Goal: Find specific page/section: Find specific page/section

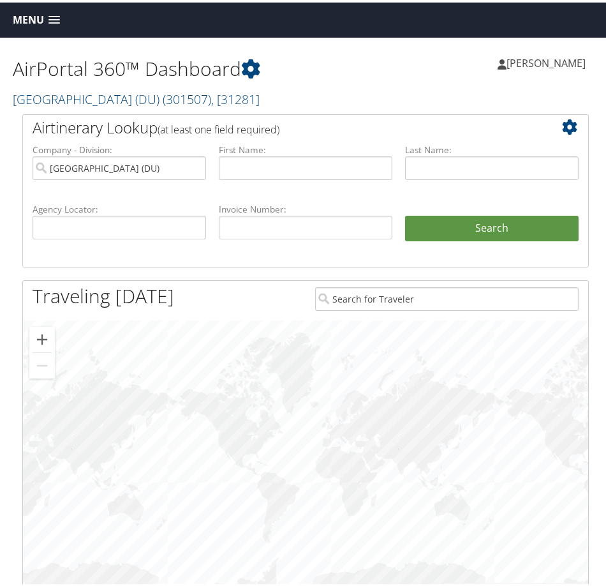
click at [31, 18] on span "Menu" at bounding box center [28, 17] width 31 height 12
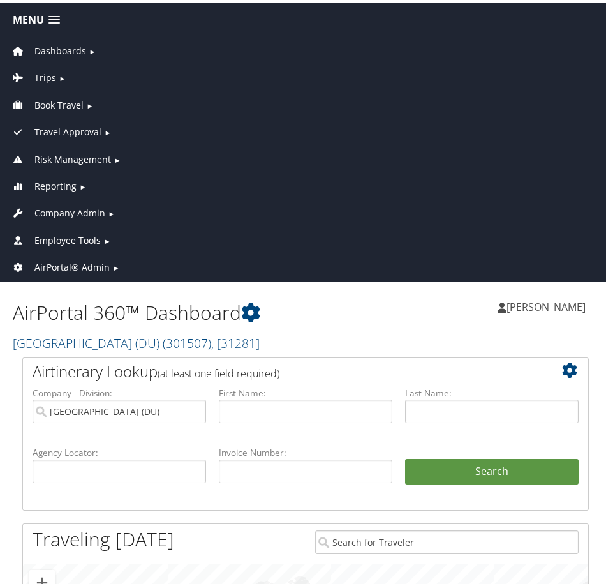
click at [64, 211] on span "Company Admin" at bounding box center [69, 211] width 71 height 14
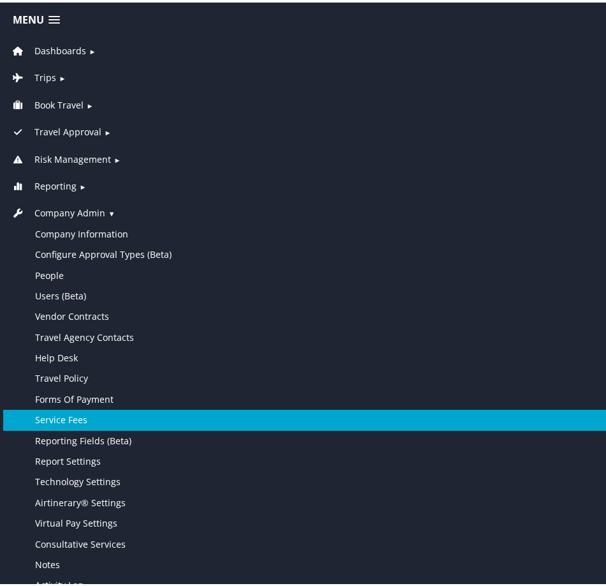
click at [71, 414] on link "Service Fees" at bounding box center [305, 417] width 605 height 20
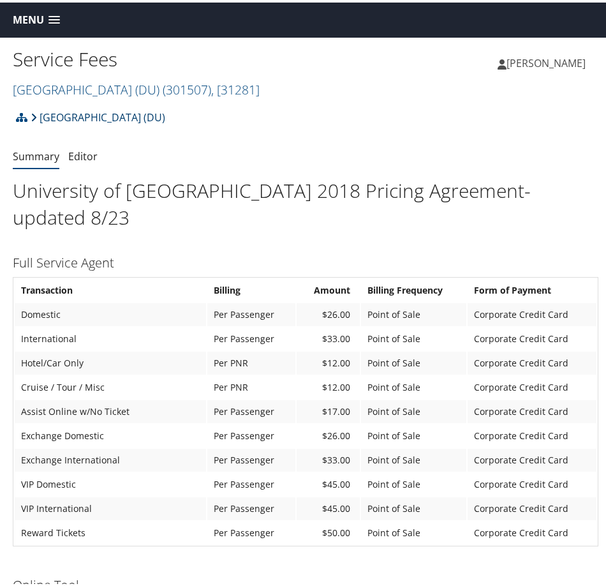
click at [75, 110] on link "[GEOGRAPHIC_DATA] (DU)" at bounding box center [98, 115] width 135 height 26
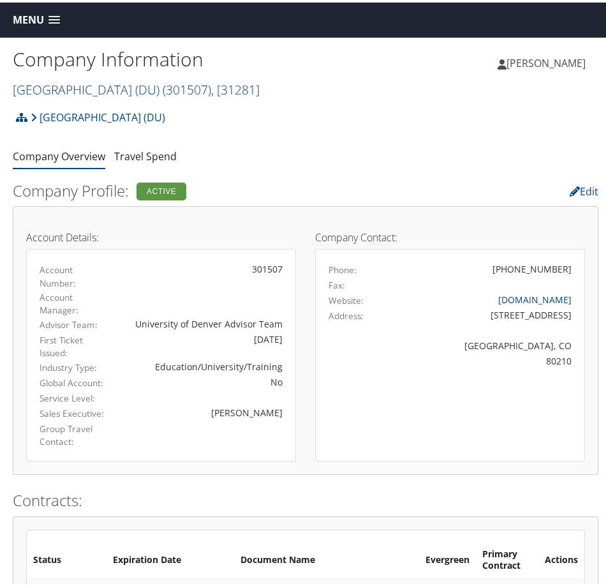
click at [105, 79] on link "[GEOGRAPHIC_DATA] (DU) ( 301507 ) , [ 31281 ]" at bounding box center [136, 86] width 247 height 17
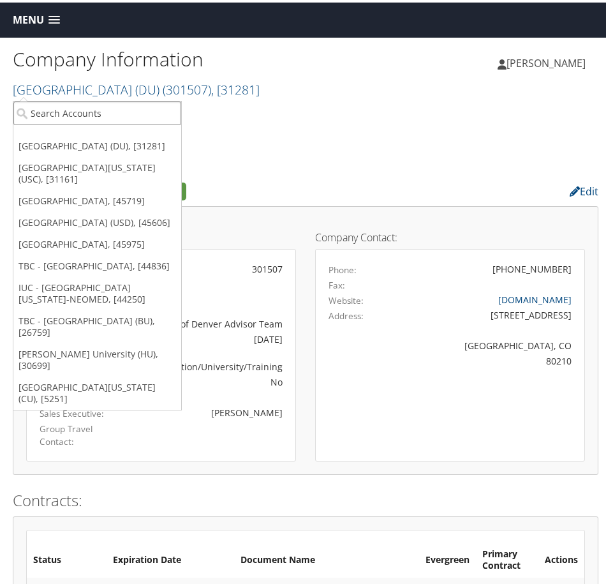
click at [133, 107] on input "search" at bounding box center [97, 111] width 168 height 24
type input "[US_STATE]"
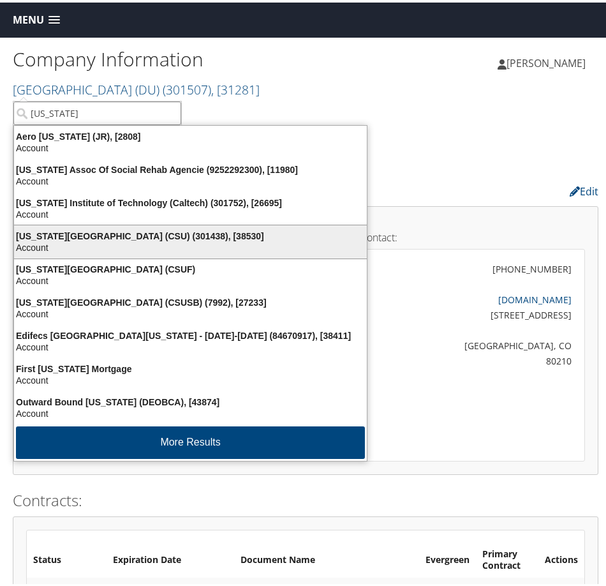
click at [101, 237] on div "[US_STATE][GEOGRAPHIC_DATA] (CSU) (301438), [38530]" at bounding box center [190, 233] width 368 height 11
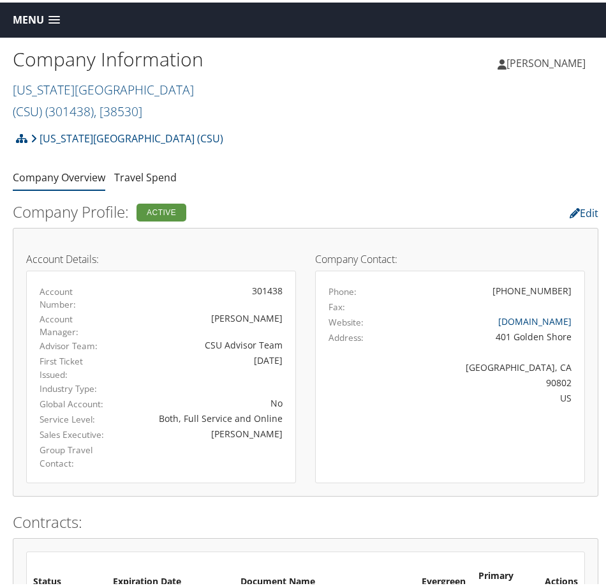
click at [48, 21] on span at bounding box center [53, 17] width 11 height 9
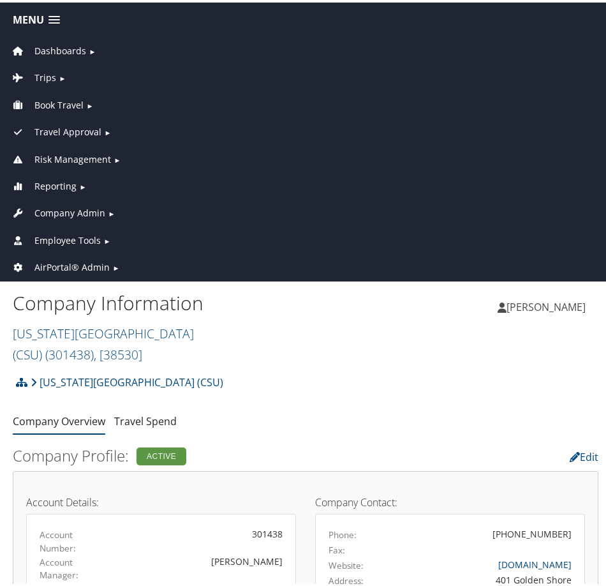
click at [85, 204] on span "Company Admin" at bounding box center [69, 211] width 71 height 14
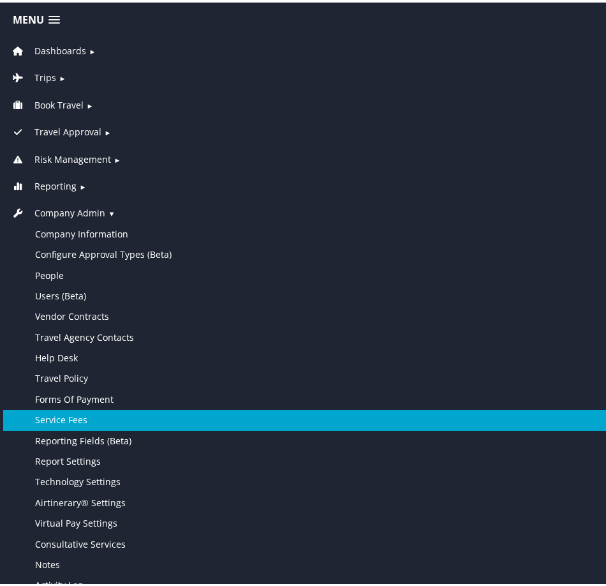
click at [100, 416] on link "Service Fees" at bounding box center [305, 417] width 605 height 20
